Goal: Task Accomplishment & Management: Manage account settings

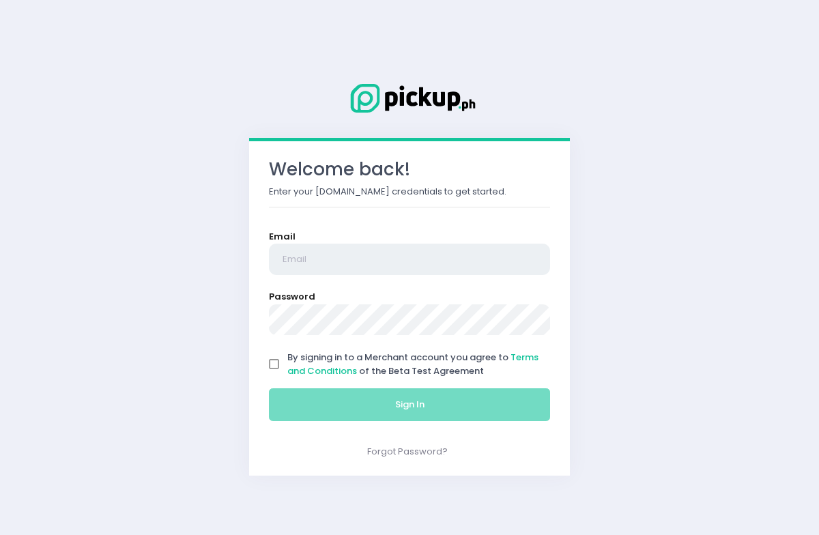
click at [457, 244] on input "email" at bounding box center [409, 259] width 281 height 31
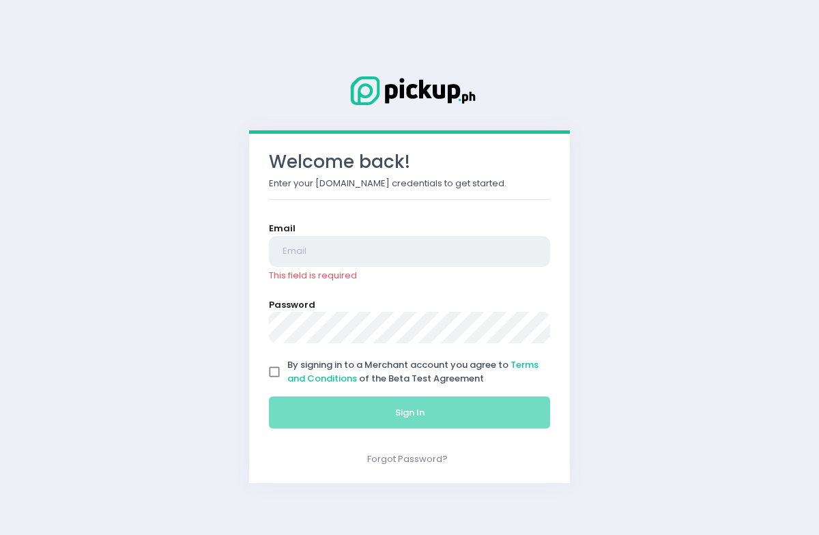
type input "[PERSON_NAME][EMAIL_ADDRESS][PERSON_NAME][DOMAIN_NAME]"
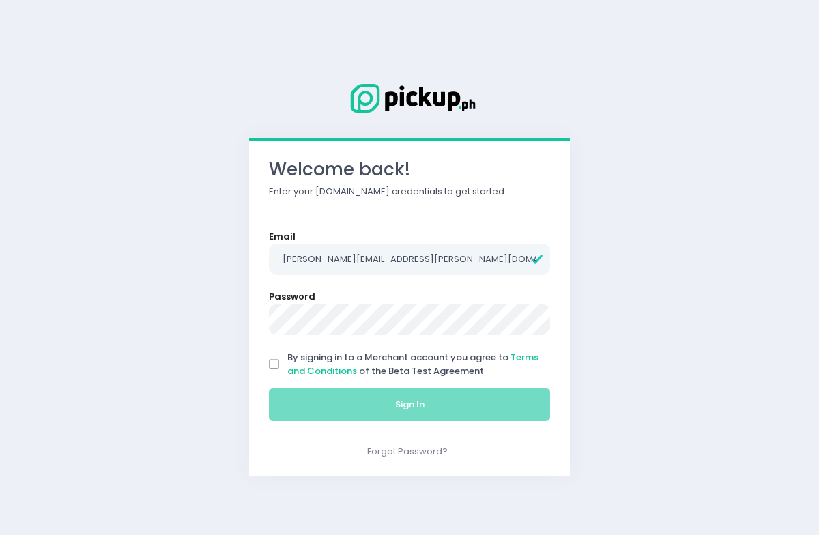
click at [274, 370] on input "By signing in to a Merchant account you agree to Terms and Conditions of the Be…" at bounding box center [275, 365] width 26 height 26
checkbox input "true"
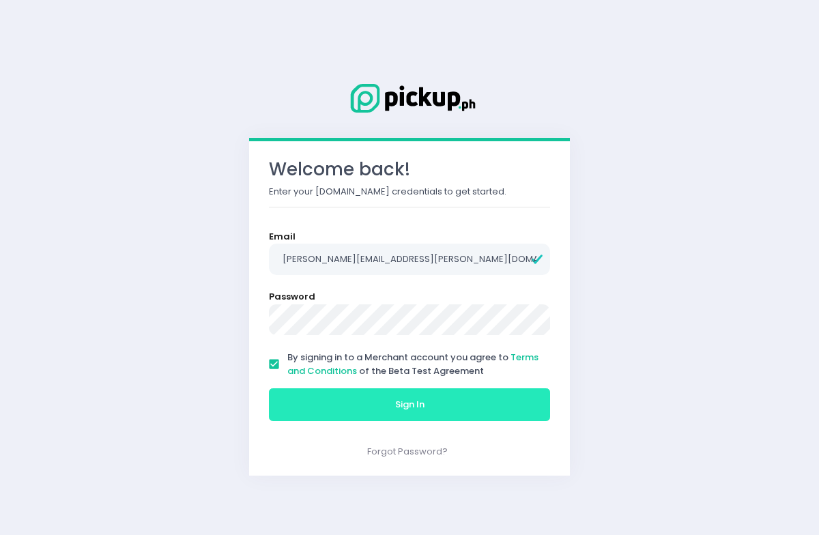
click at [299, 393] on button "Sign In" at bounding box center [409, 404] width 281 height 33
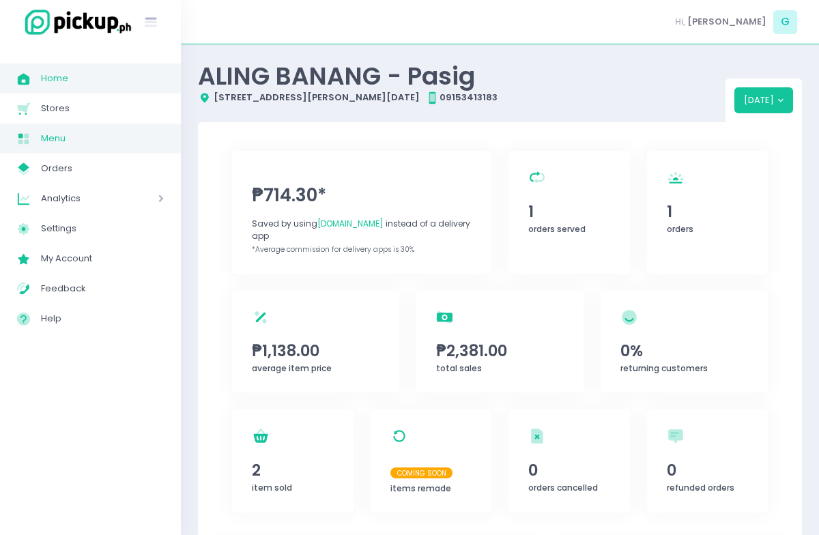
click at [90, 126] on link "Menu Created with Sketch. Menu" at bounding box center [90, 139] width 181 height 30
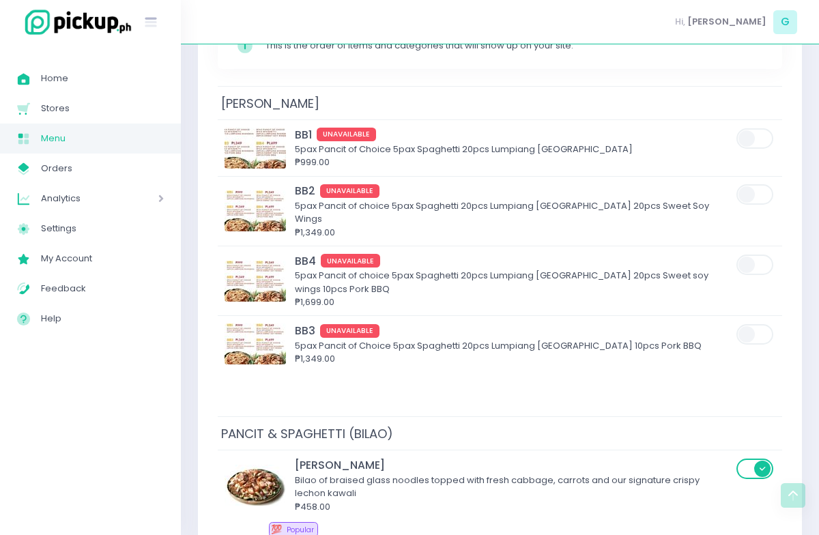
scroll to position [212, 0]
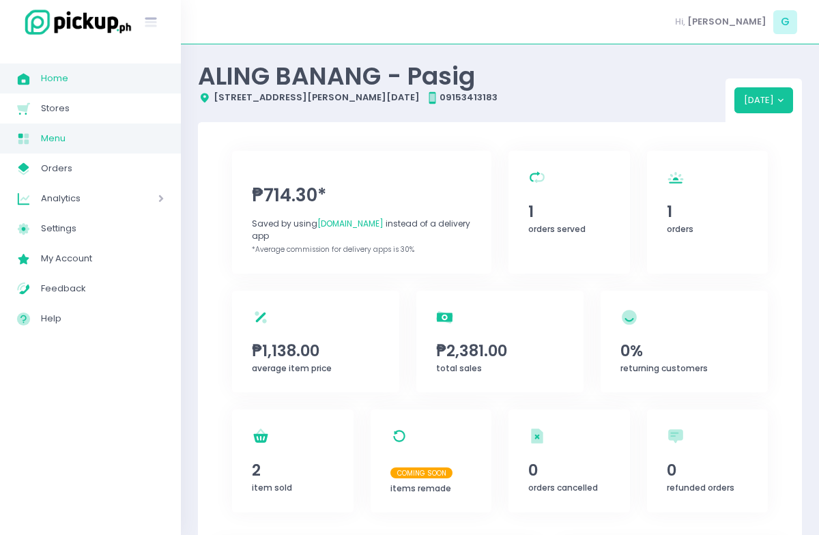
click at [57, 143] on span "Menu" at bounding box center [102, 139] width 123 height 18
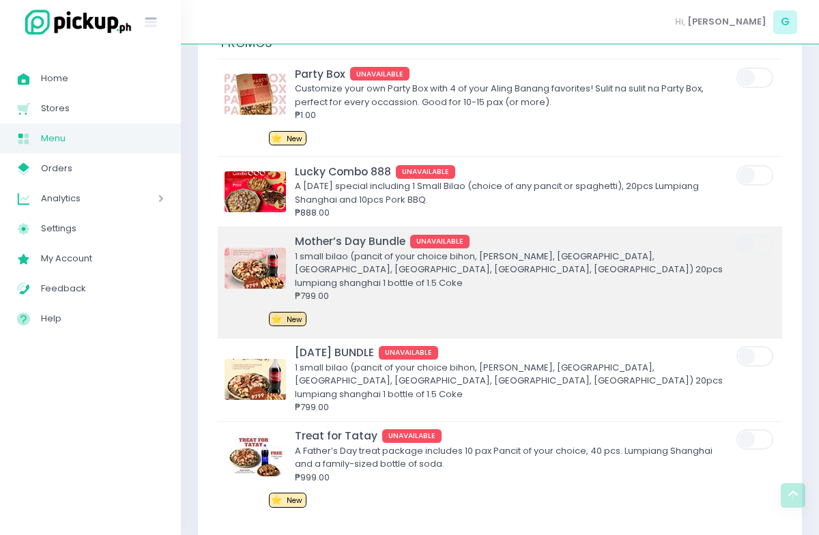
scroll to position [5018, 0]
